Goal: Check status: Check status

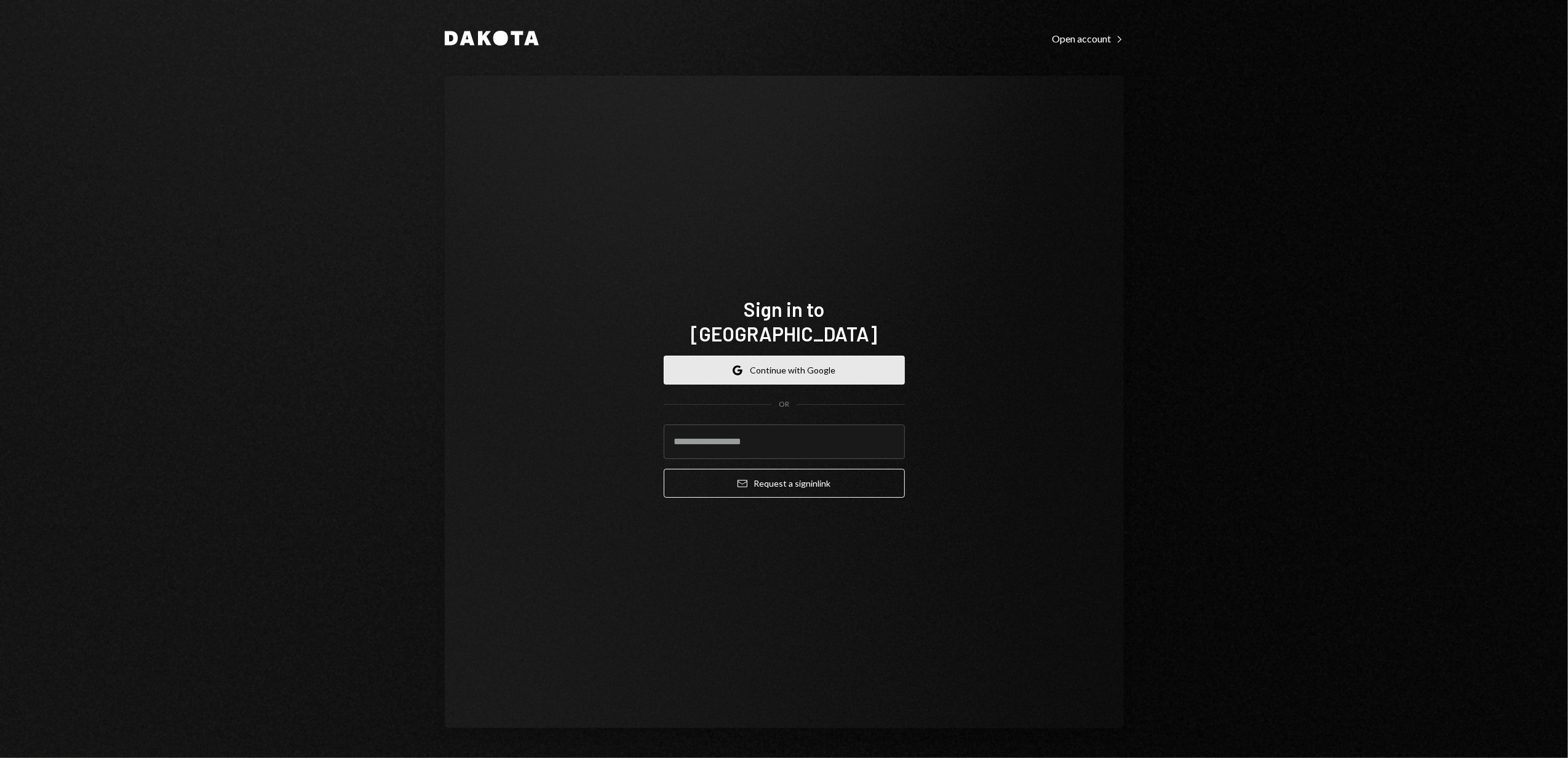
click at [778, 356] on button "Google Continue with Google" at bounding box center [784, 370] width 241 height 29
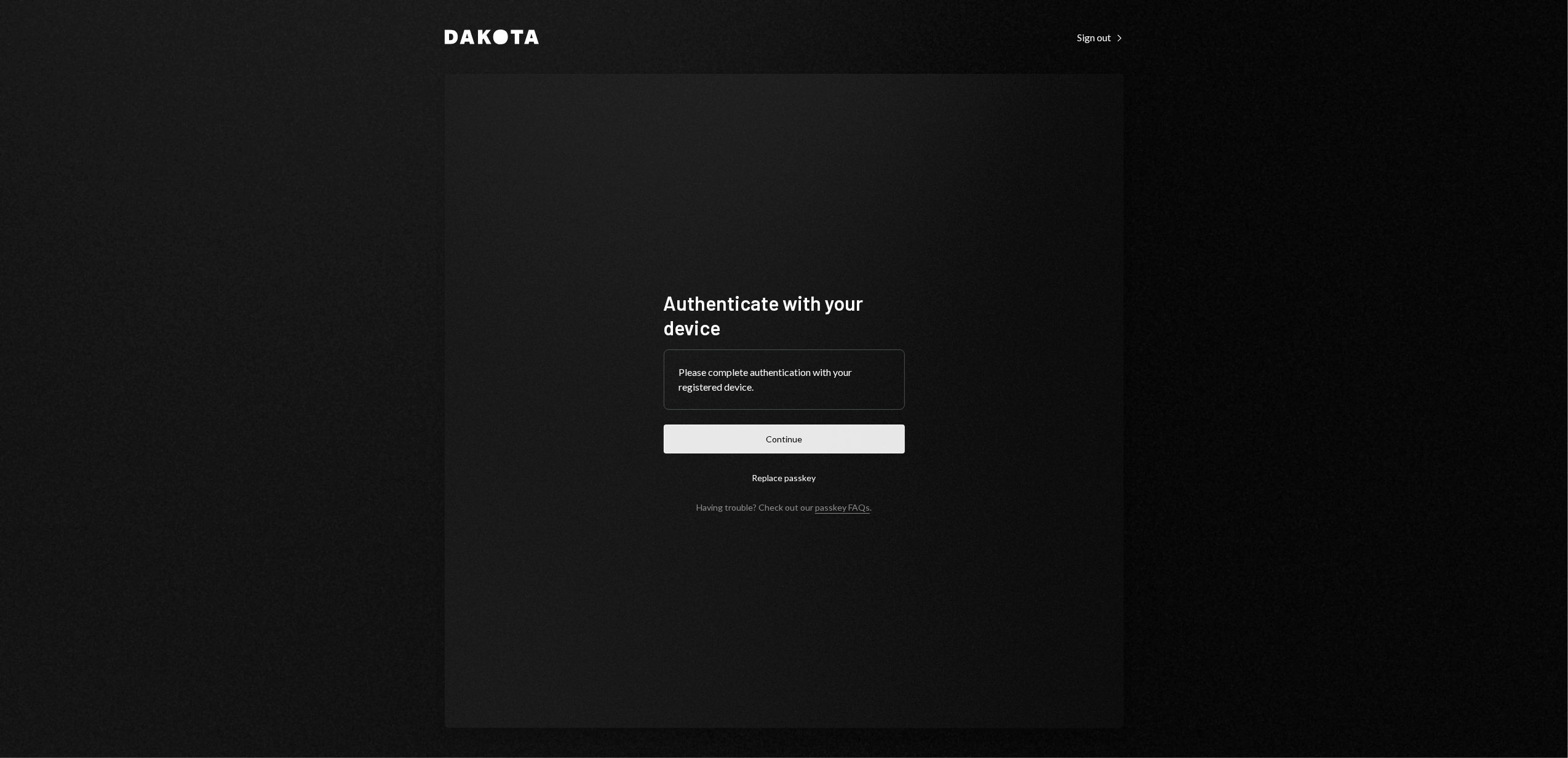
click at [778, 439] on button "Continue" at bounding box center [784, 439] width 241 height 29
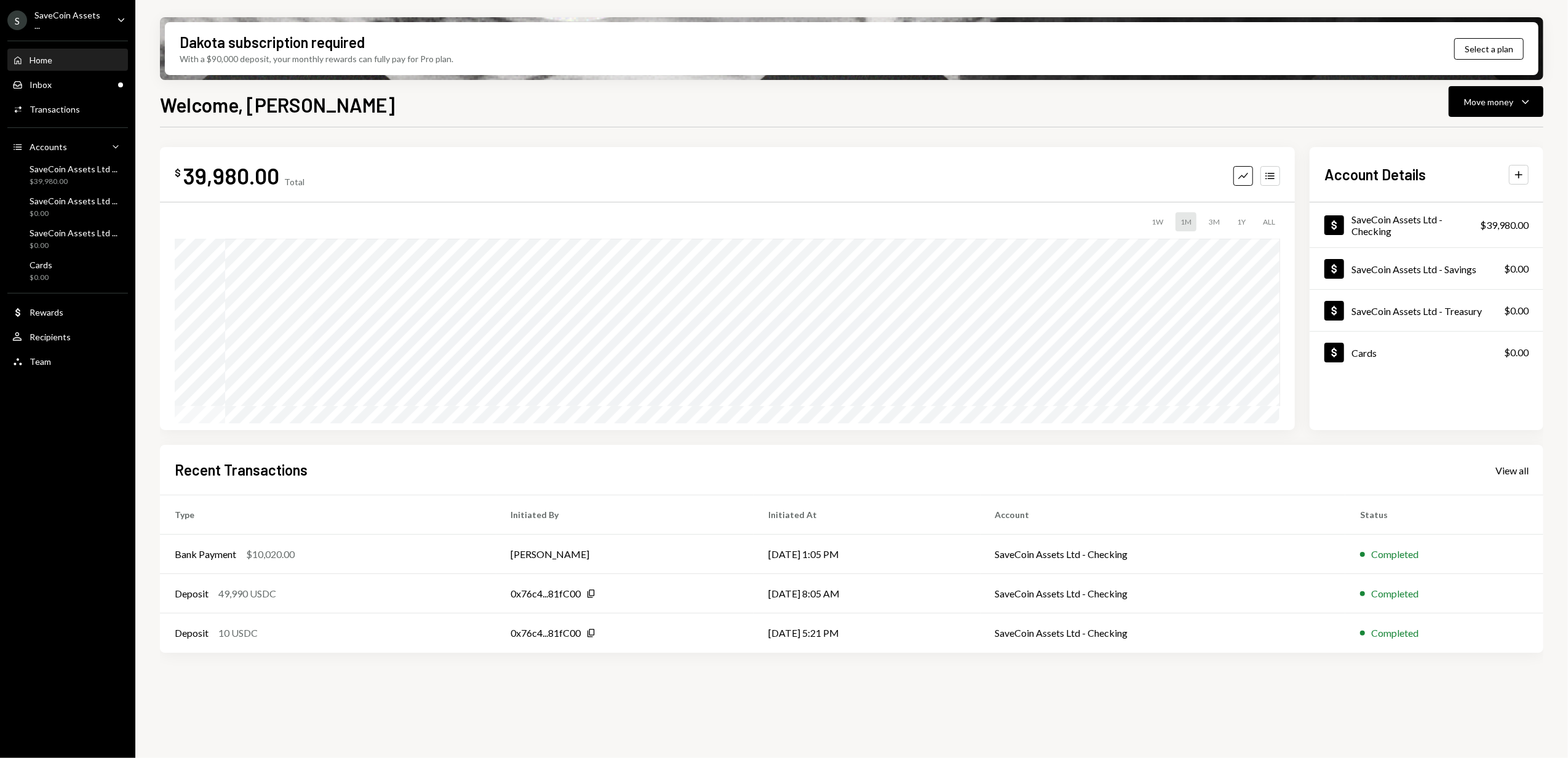
click at [90, 22] on div "SaveCoin Assets ..." at bounding box center [71, 20] width 72 height 21
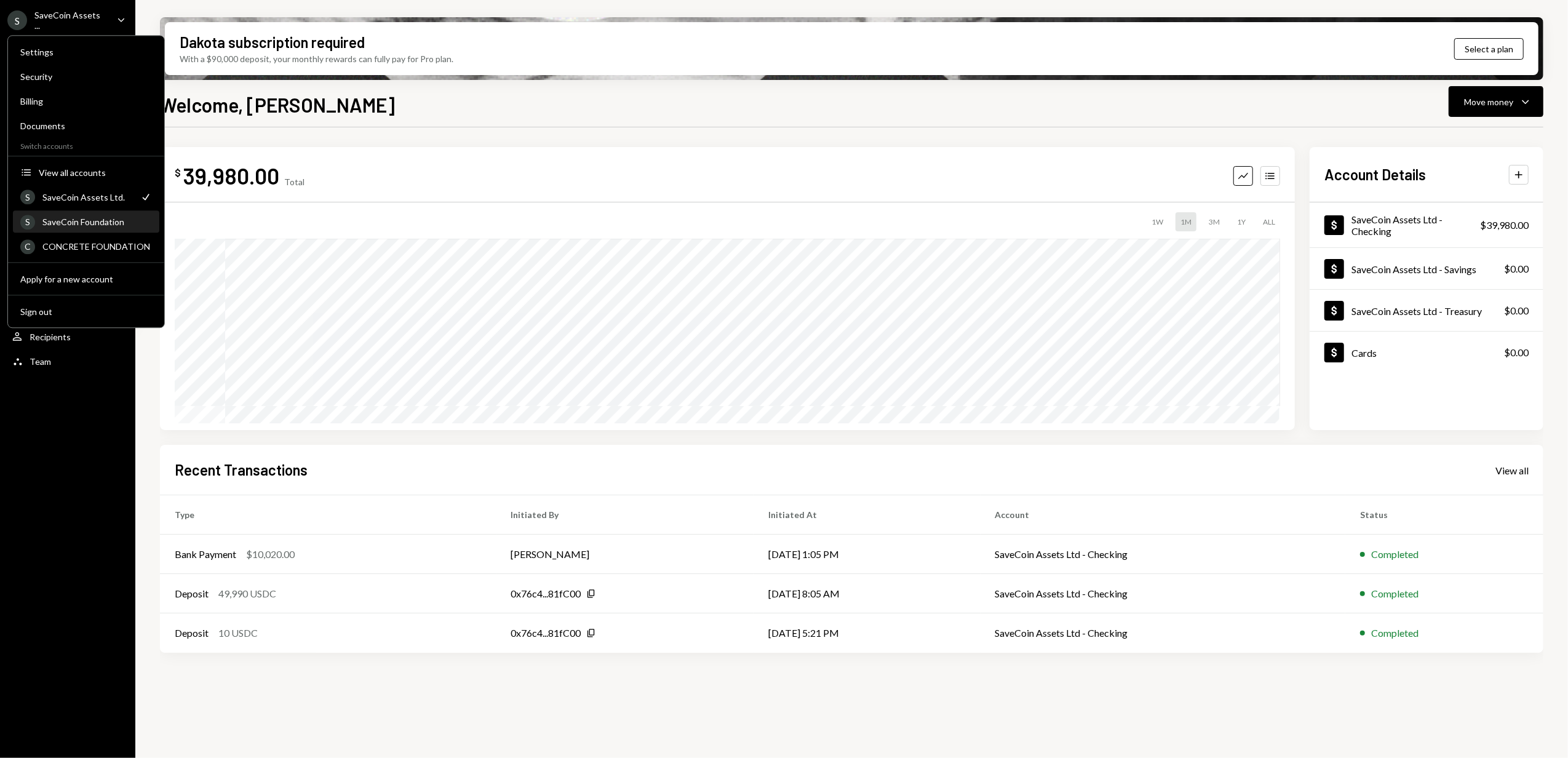
click at [81, 222] on div "SaveCoin Foundation" at bounding box center [97, 222] width 110 height 10
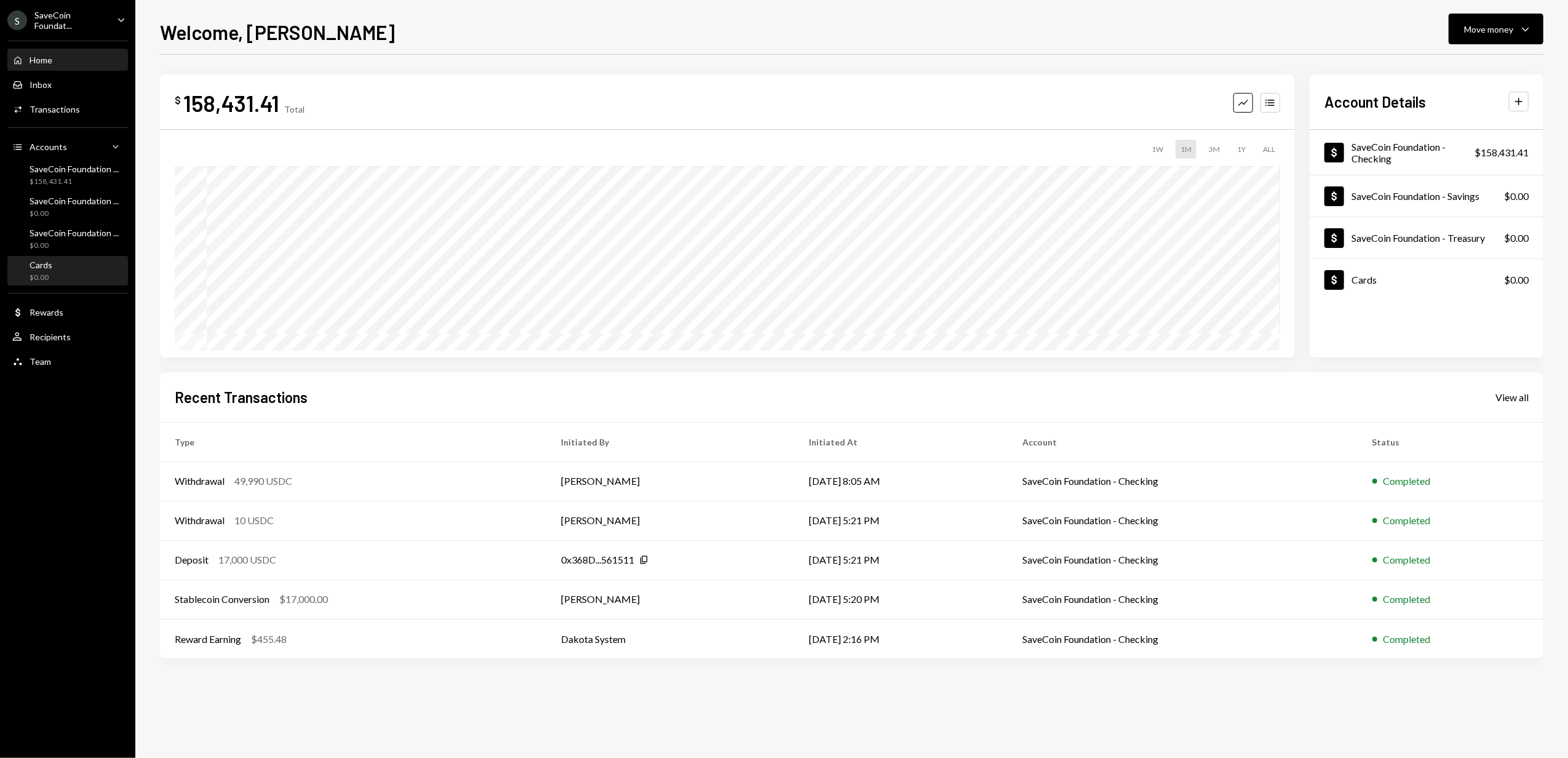
click at [57, 263] on div "Cards $0.00" at bounding box center [67, 271] width 110 height 23
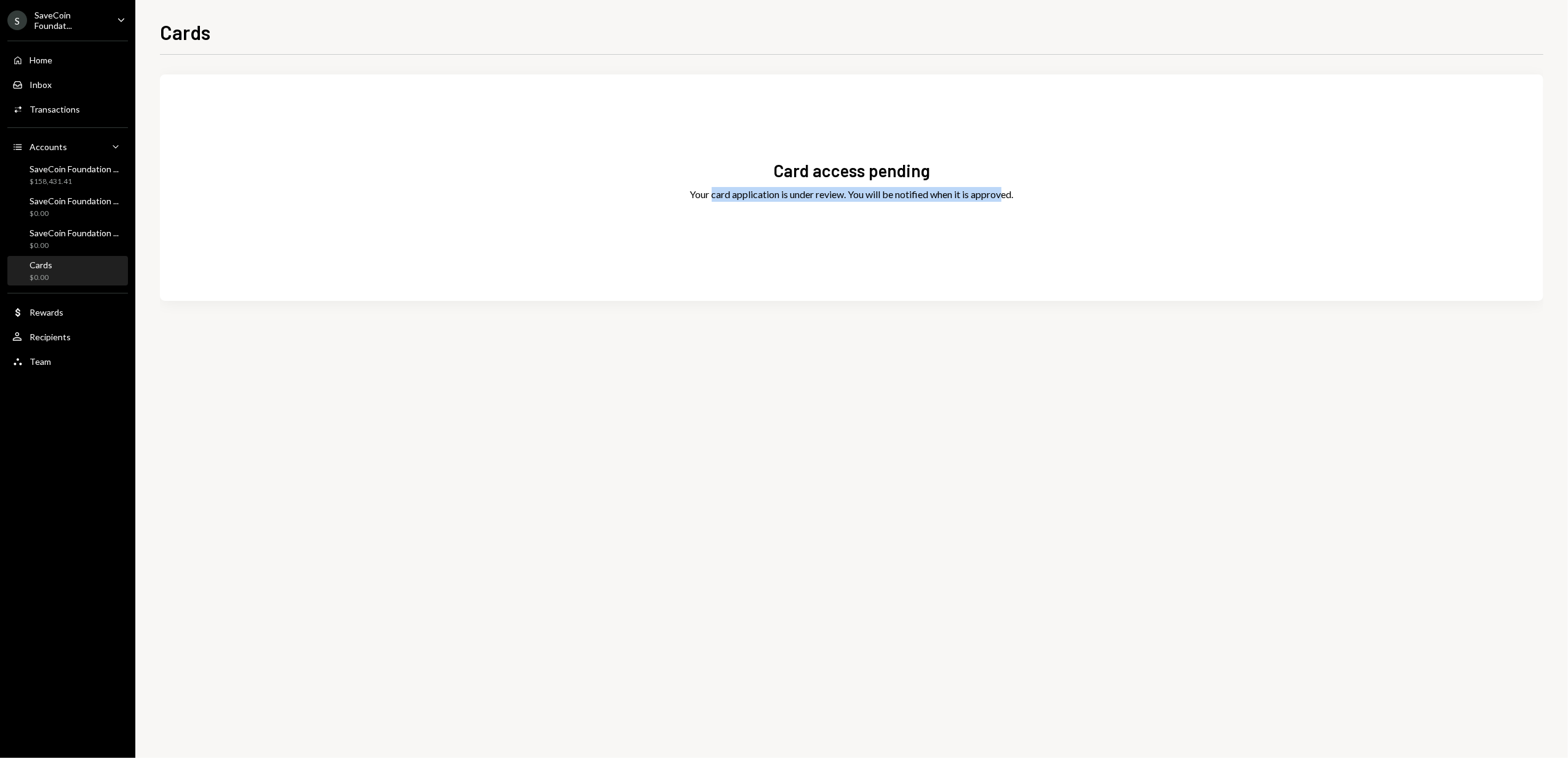
drag, startPoint x: 709, startPoint y: 193, endPoint x: 1004, endPoint y: 188, distance: 295.0
click at [1004, 188] on div "Your card application is under review. You will be notified when it is approved." at bounding box center [852, 194] width 324 height 15
click at [1009, 191] on div "Your card application is under review. You will be notified when it is approved." at bounding box center [852, 194] width 324 height 15
drag, startPoint x: 690, startPoint y: 197, endPoint x: 957, endPoint y: 195, distance: 267.0
click at [957, 195] on div "Your card application is under review. You will be notified when it is approved." at bounding box center [852, 194] width 324 height 15
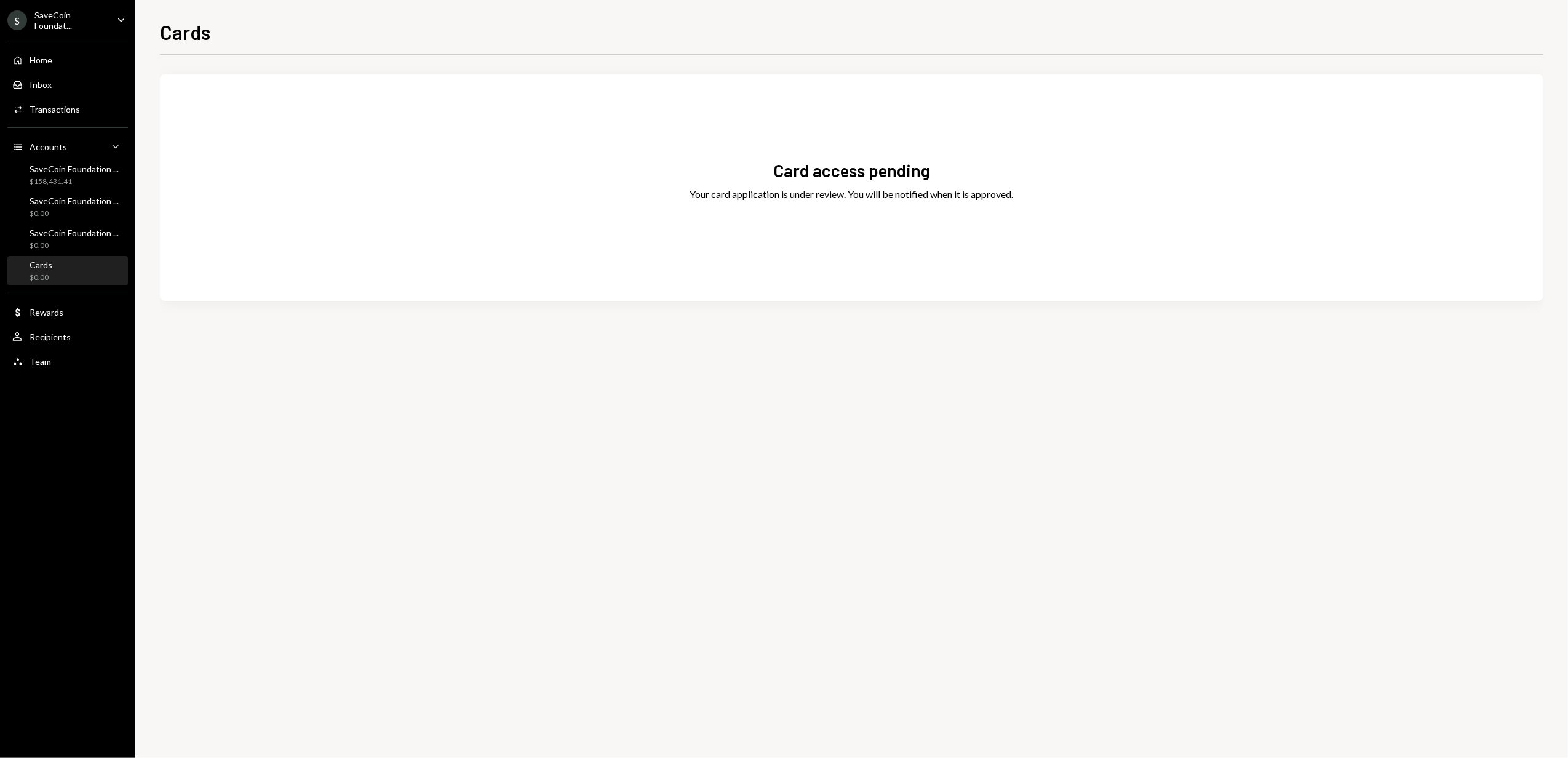
drag, startPoint x: 957, startPoint y: 195, endPoint x: 983, endPoint y: 193, distance: 26.1
click at [983, 193] on div "Your card application is under review. You will be notified when it is approved." at bounding box center [852, 194] width 324 height 15
drag, startPoint x: 775, startPoint y: 170, endPoint x: 1020, endPoint y: 191, distance: 245.9
click at [1020, 191] on div "Card access pending Your card application is under review. You will be notified…" at bounding box center [851, 187] width 1383 height 197
drag, startPoint x: 1020, startPoint y: 191, endPoint x: 1036, endPoint y: 193, distance: 16.1
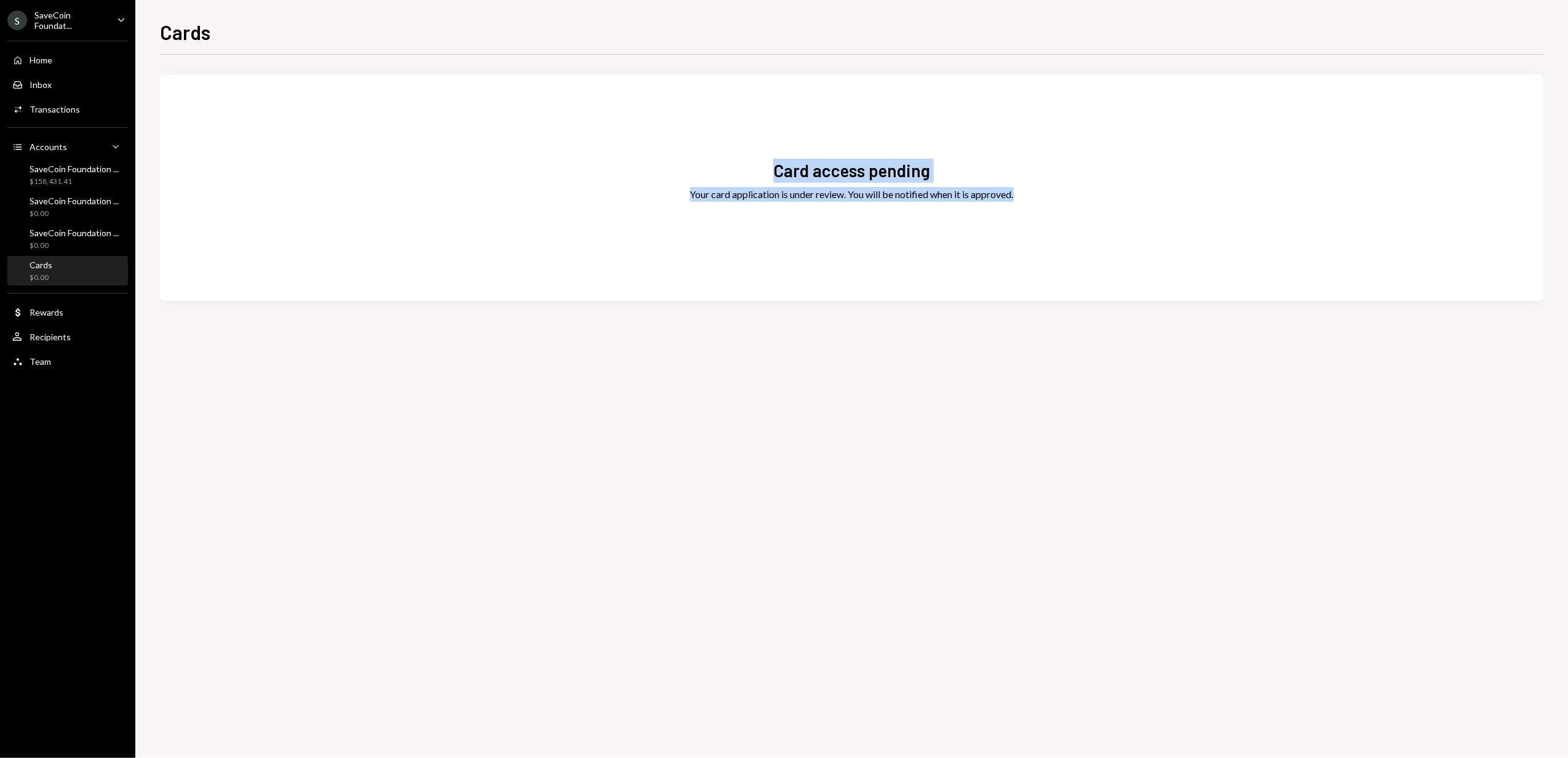
click at [1036, 193] on div "Card access pending Your card application is under review. You will be notified…" at bounding box center [851, 187] width 1383 height 197
drag, startPoint x: 775, startPoint y: 170, endPoint x: 1017, endPoint y: 195, distance: 243.3
click at [1017, 195] on div "Card access pending Your card application is under review. You will be notified…" at bounding box center [851, 187] width 1383 height 197
click at [89, 25] on div "SaveCoin Foundat..." at bounding box center [71, 20] width 72 height 21
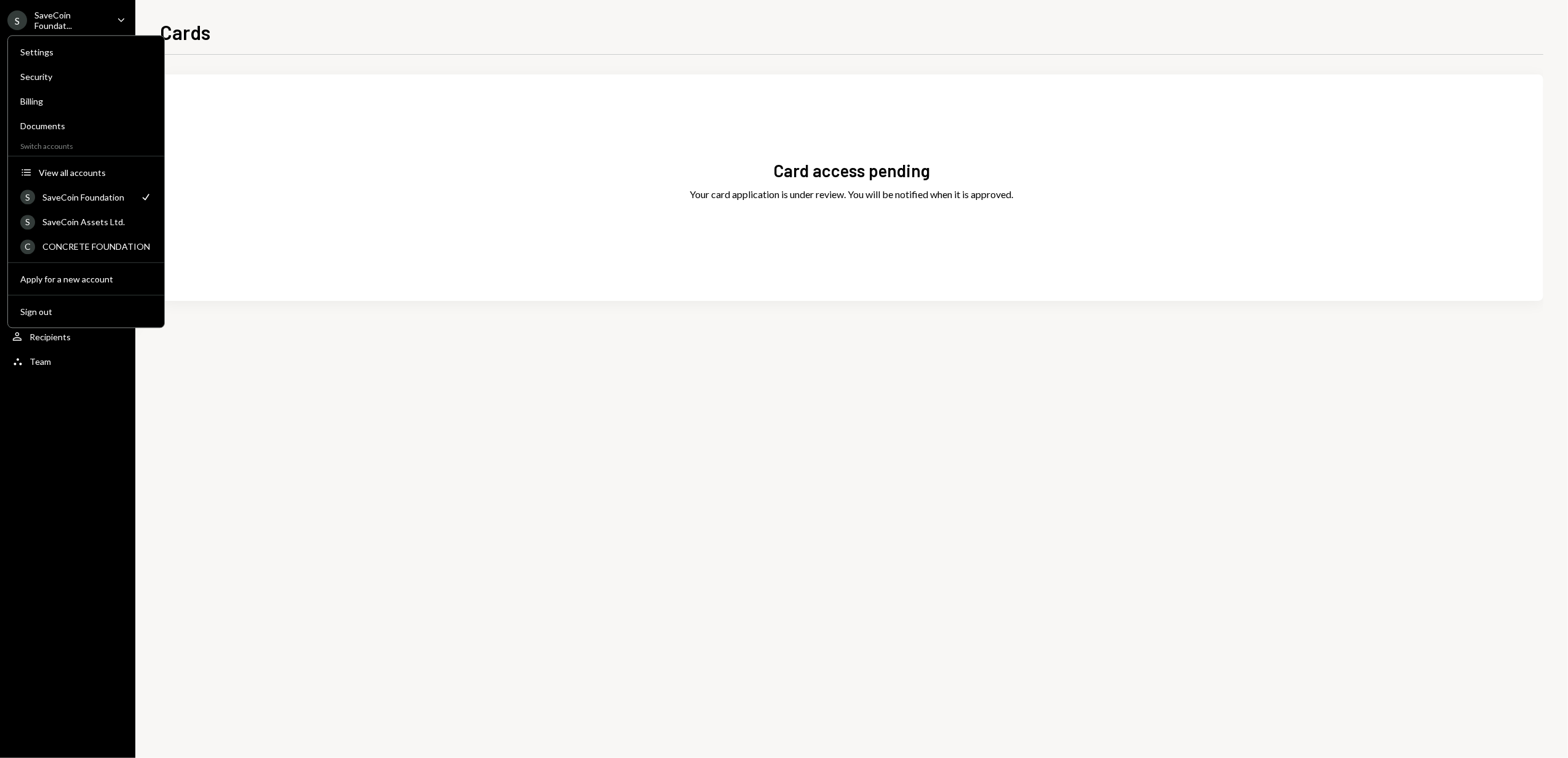
click at [89, 22] on div "SaveCoin Foundat..." at bounding box center [71, 20] width 72 height 21
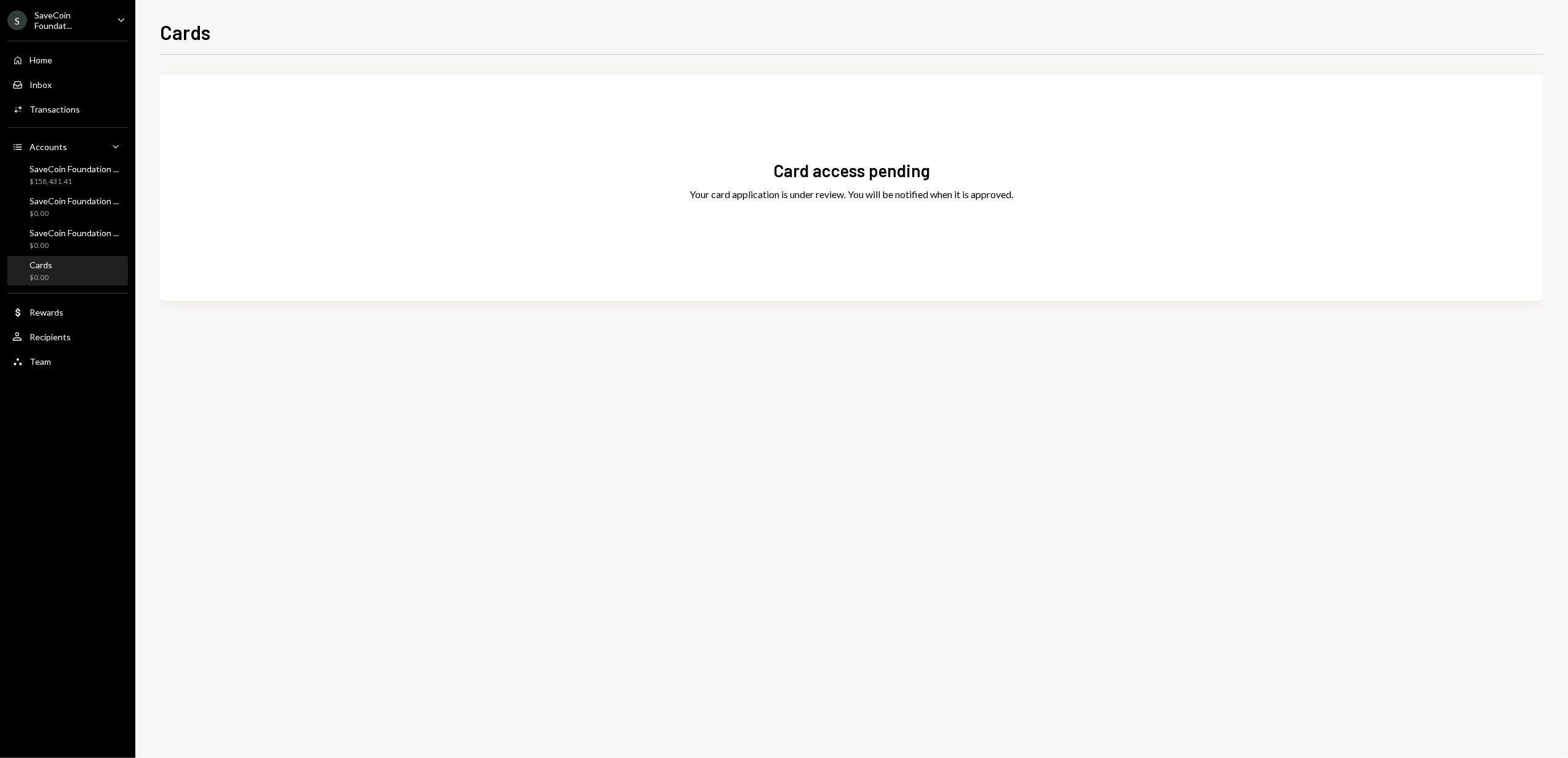
click at [329, 29] on div "Cards" at bounding box center [851, 30] width 1383 height 27
click at [49, 362] on div "Team" at bounding box center [40, 362] width 22 height 10
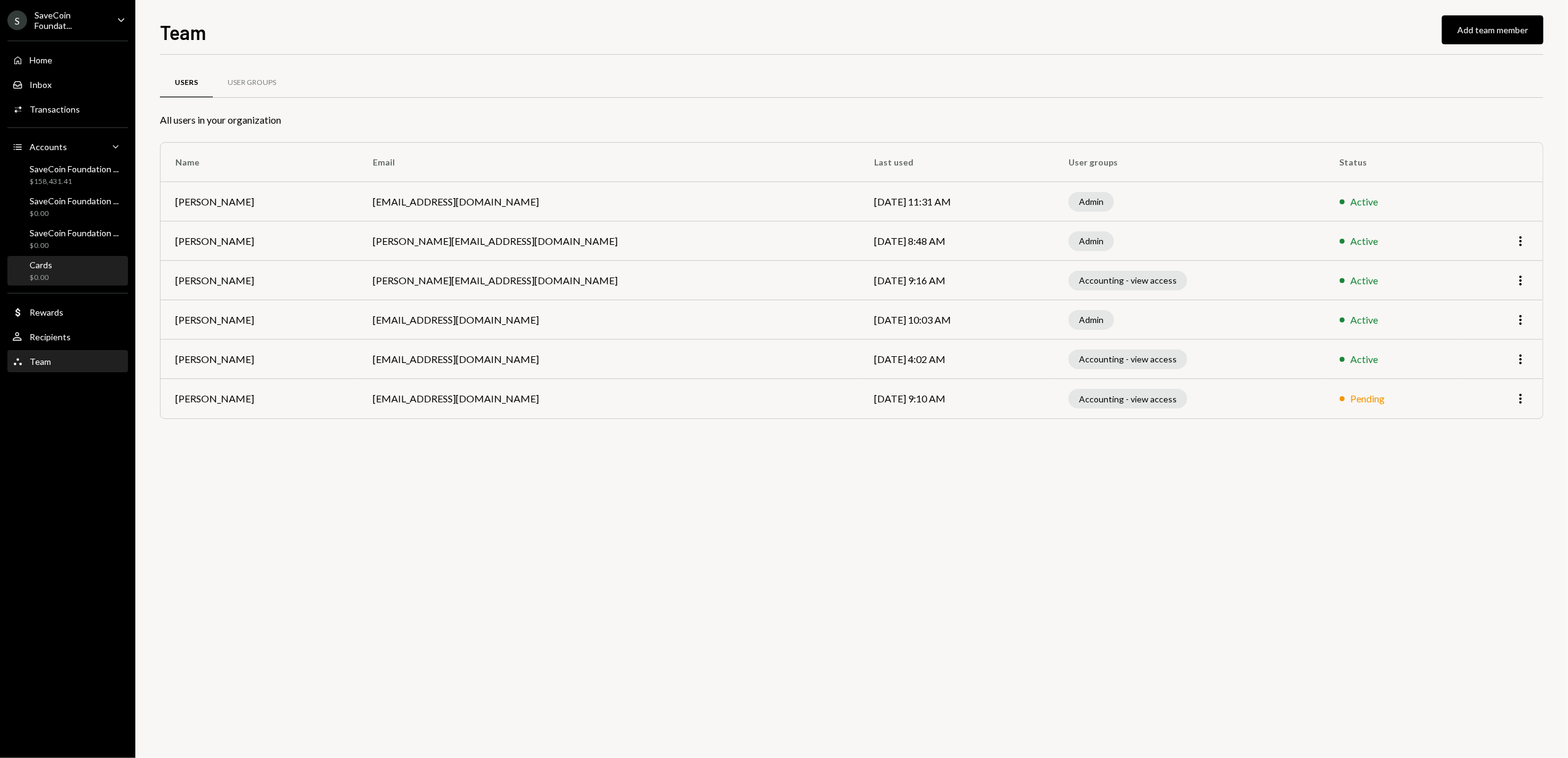
click at [78, 262] on div "Cards $0.00" at bounding box center [67, 271] width 110 height 23
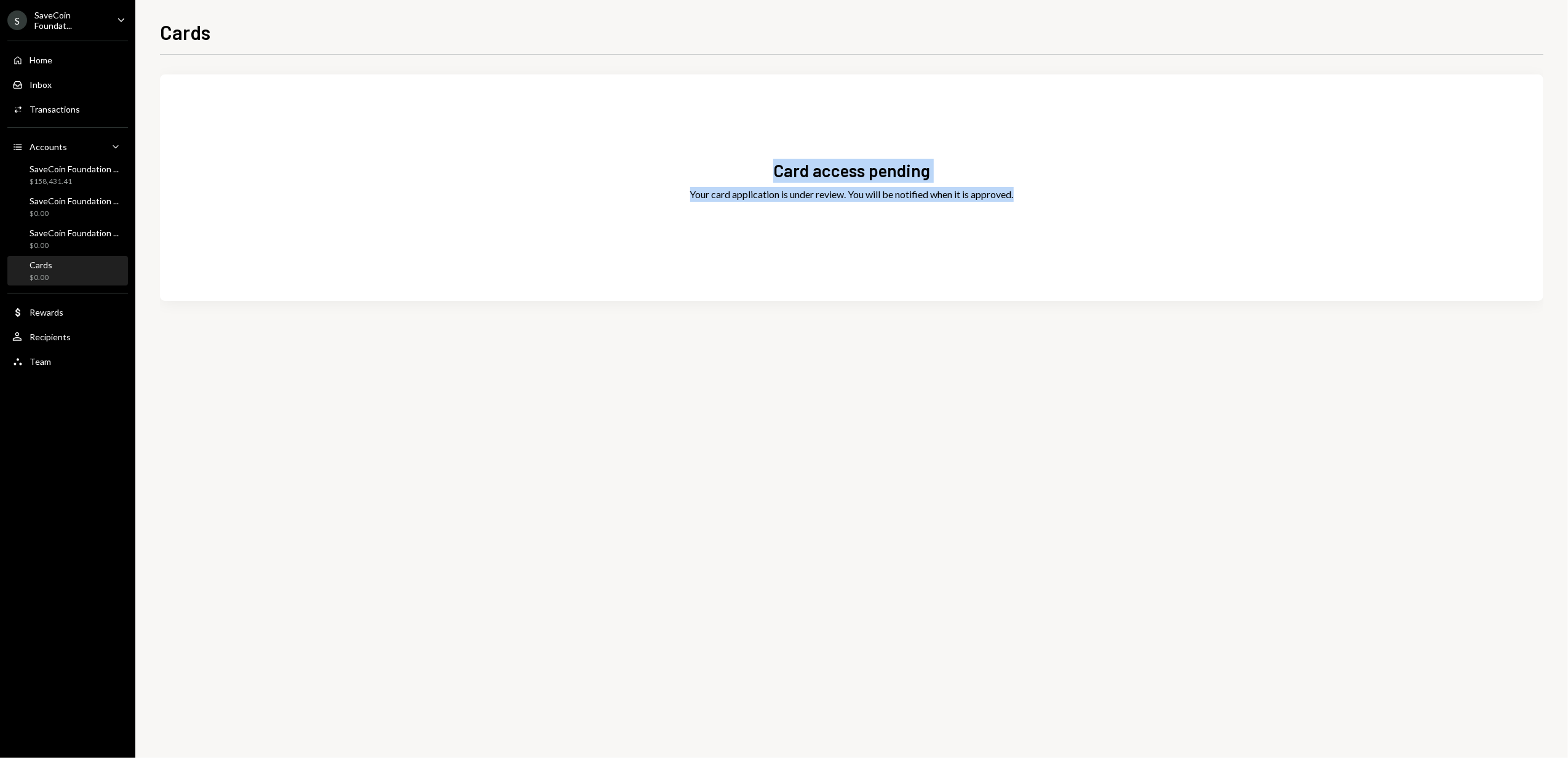
drag, startPoint x: 775, startPoint y: 171, endPoint x: 1026, endPoint y: 193, distance: 252.0
click at [1026, 193] on div "Card access pending Your card application is under review. You will be notified…" at bounding box center [851, 187] width 1383 height 197
click at [879, 146] on div "Card access pending Your card application is under review. You will be notified…" at bounding box center [851, 187] width 1383 height 197
click at [59, 21] on div "SaveCoin Foundat..." at bounding box center [71, 20] width 72 height 21
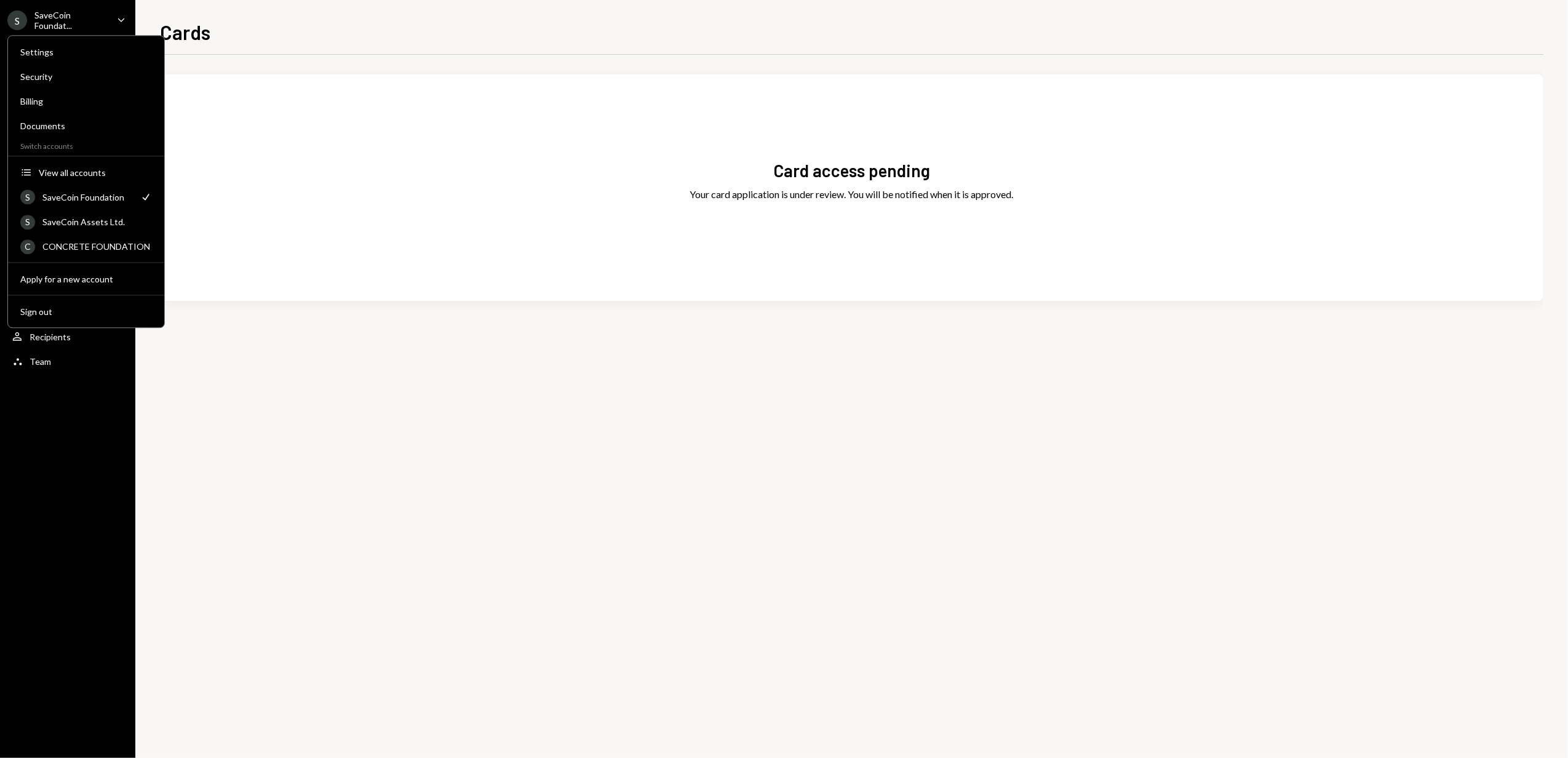
click at [254, 28] on div "Cards" at bounding box center [851, 30] width 1383 height 27
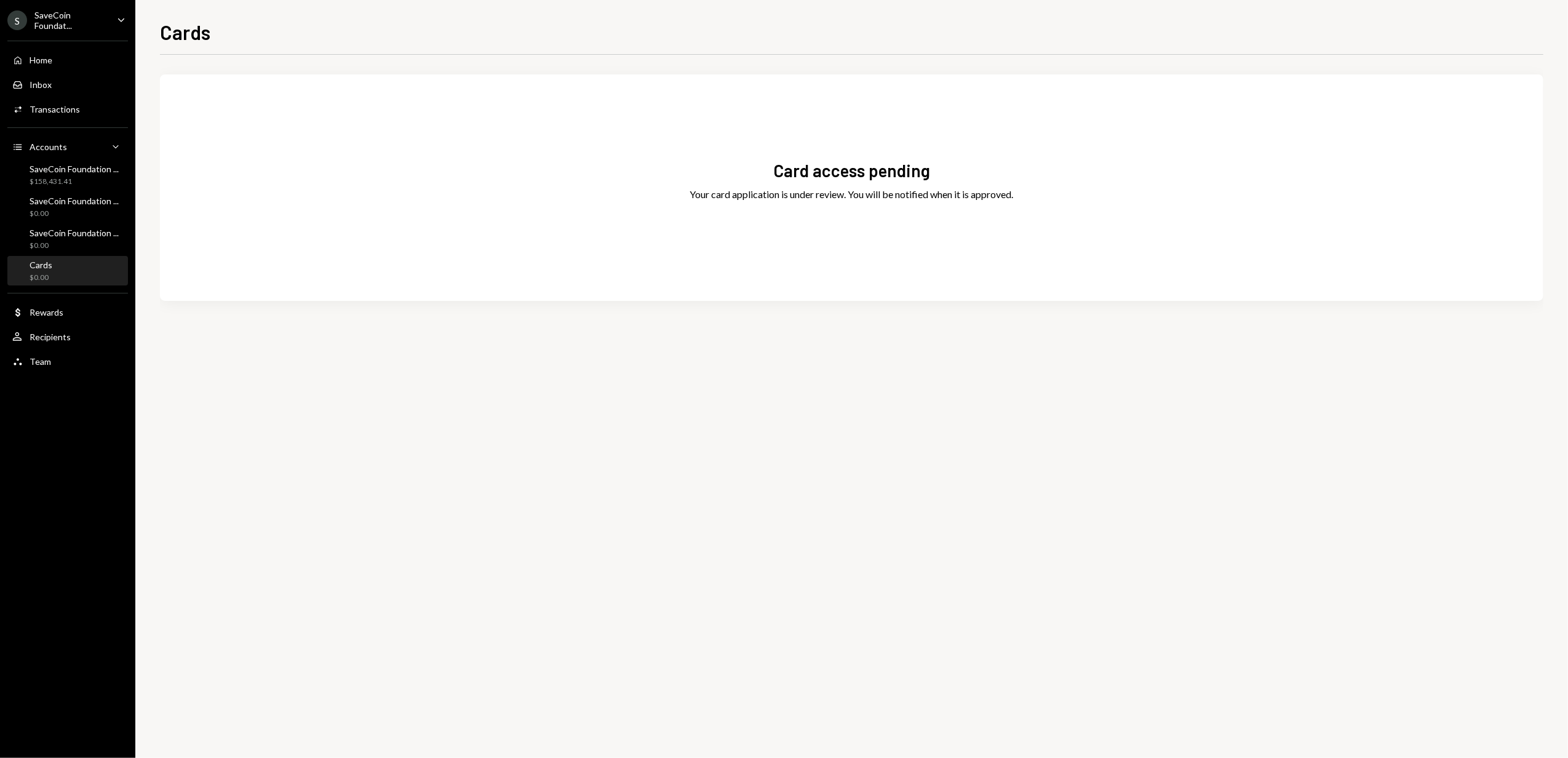
click at [72, 16] on div "SaveCoin Foundat..." at bounding box center [71, 20] width 72 height 21
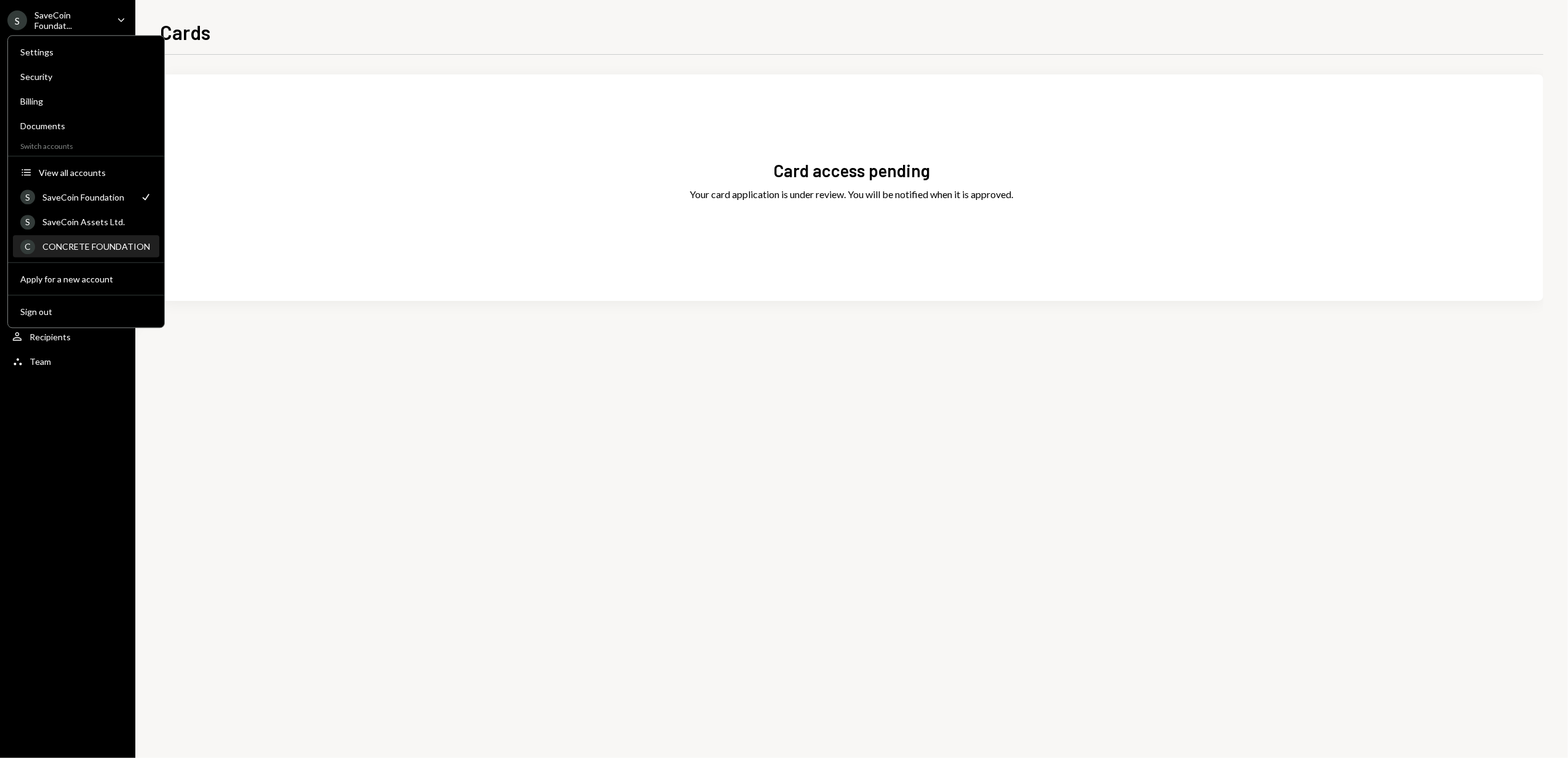
click at [76, 247] on div "CONCRETE FOUNDATION" at bounding box center [97, 246] width 110 height 10
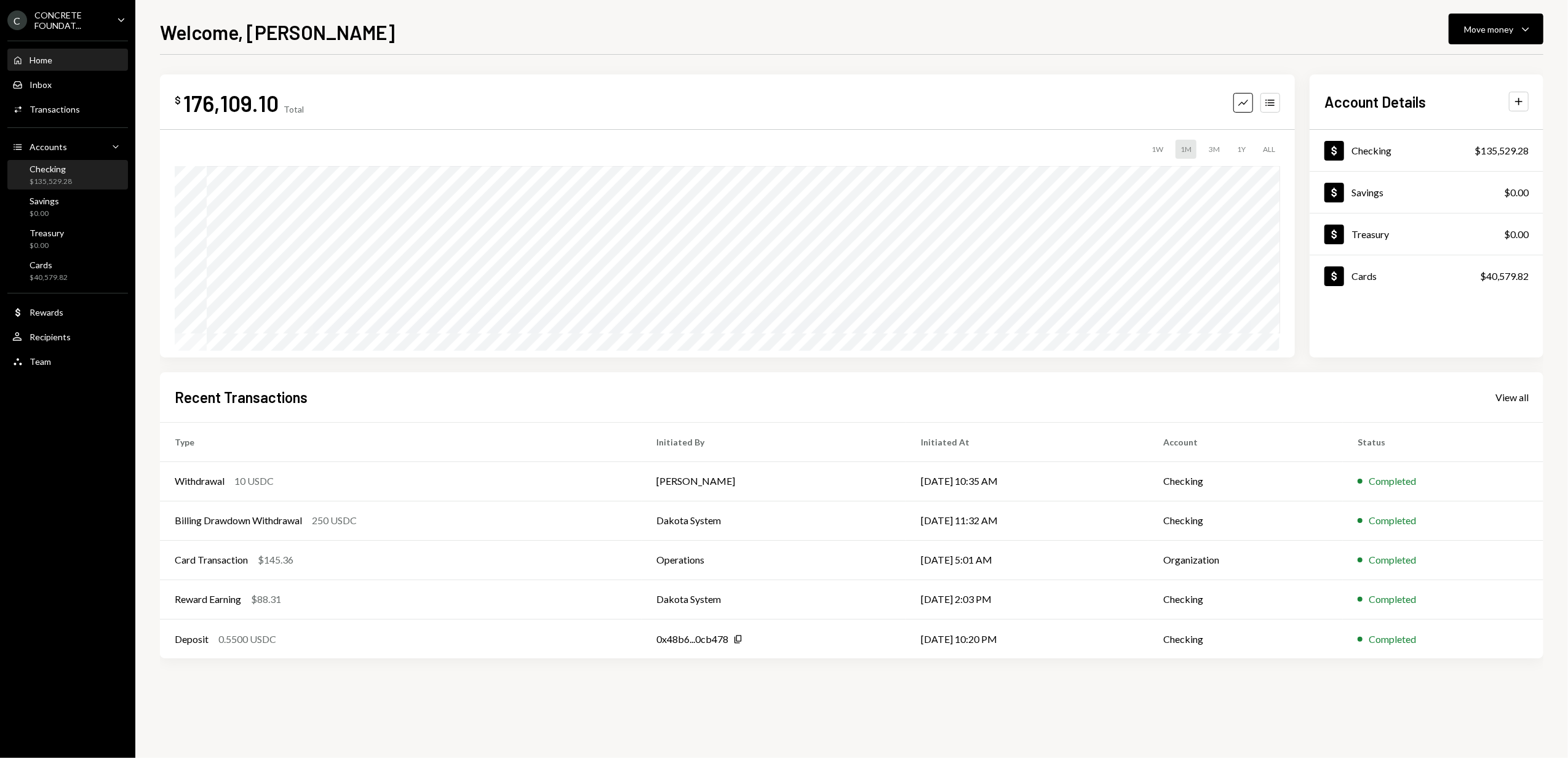
click at [82, 175] on div "Checking $135,529.28" at bounding box center [67, 175] width 110 height 23
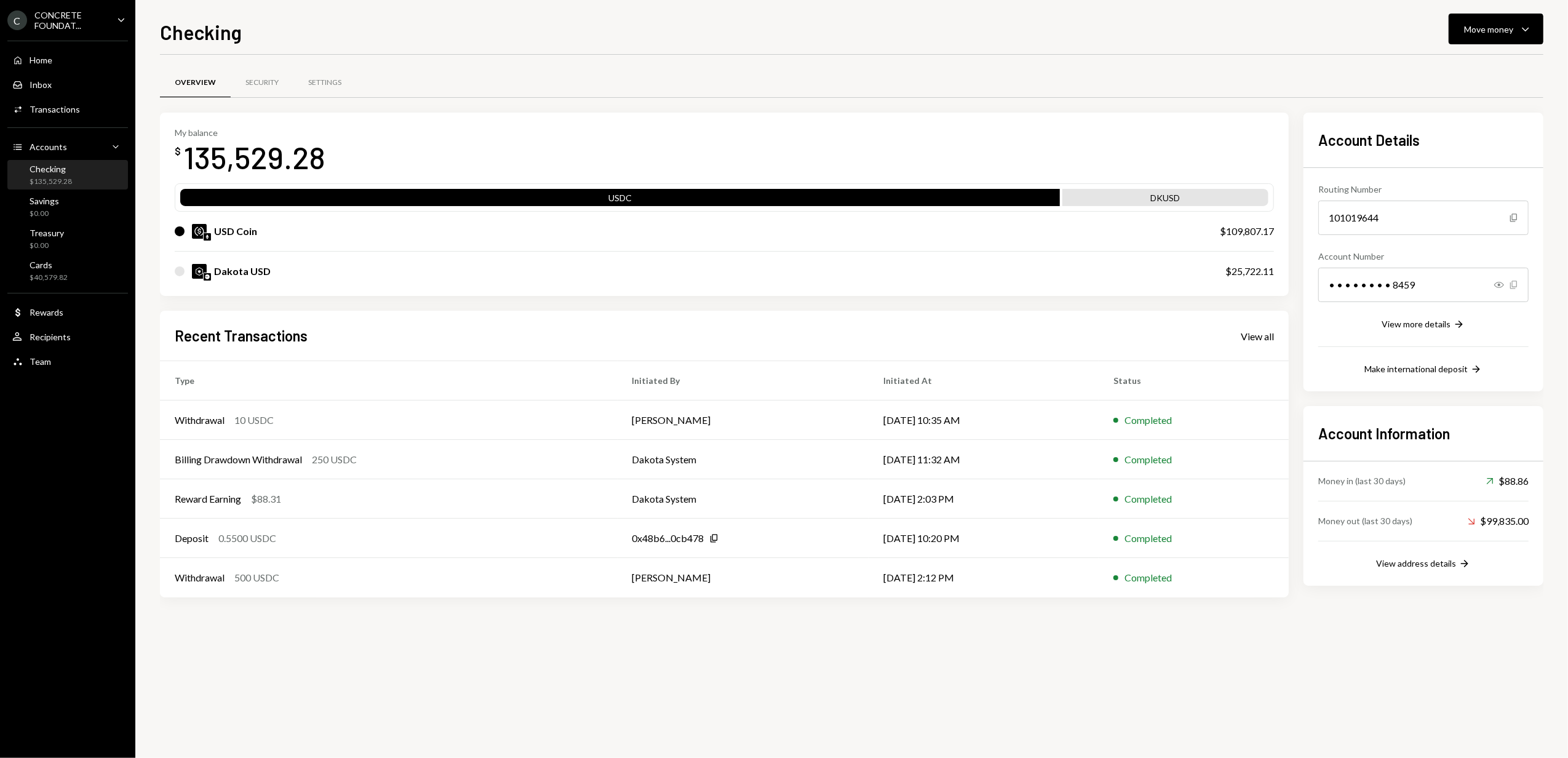
click at [1514, 284] on icon "Copy" at bounding box center [1514, 284] width 9 height 9
